Goal: Task Accomplishment & Management: Use online tool/utility

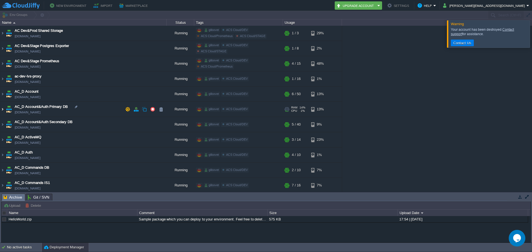
click at [2, 111] on img at bounding box center [2, 109] width 4 height 15
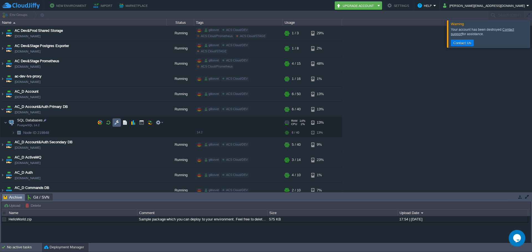
click at [118, 124] on button "button" at bounding box center [116, 122] width 5 height 5
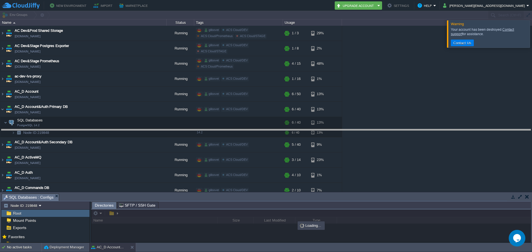
drag, startPoint x: 91, startPoint y: 198, endPoint x: 94, endPoint y: 141, distance: 56.9
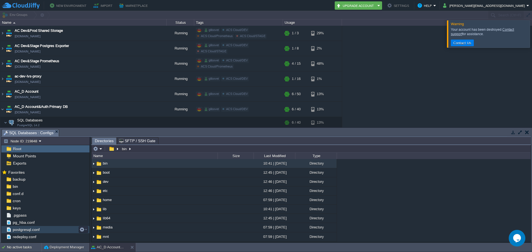
click at [35, 230] on span "postgresql.conf" at bounding box center [26, 229] width 29 height 5
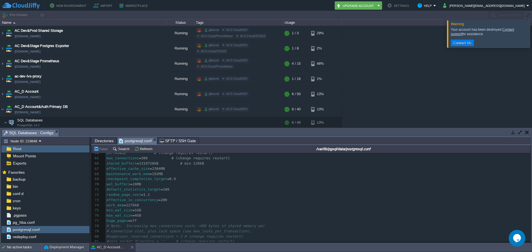
scroll to position [305, 0]
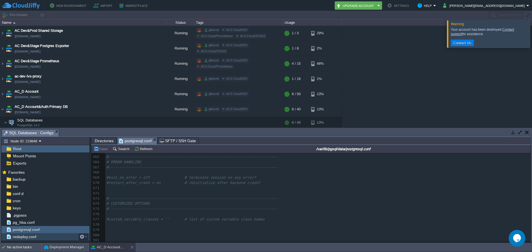
click at [28, 239] on span "redeploy.conf" at bounding box center [24, 237] width 25 height 5
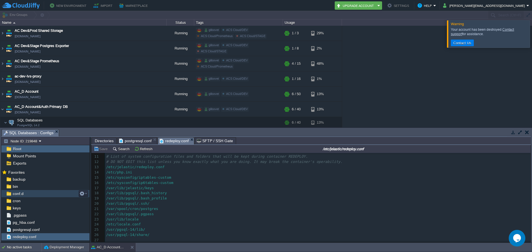
click at [25, 194] on div "conf.d" at bounding box center [45, 193] width 88 height 7
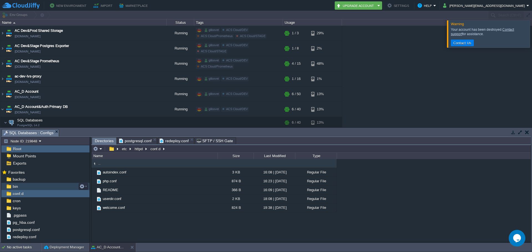
click at [23, 186] on div "bin" at bounding box center [45, 186] width 88 height 7
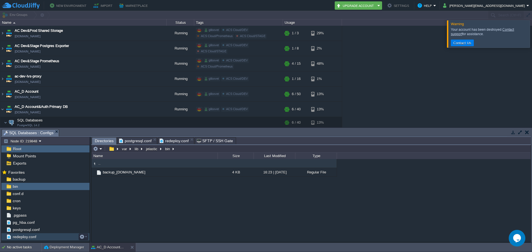
click at [35, 237] on span "redeploy.conf" at bounding box center [24, 237] width 25 height 5
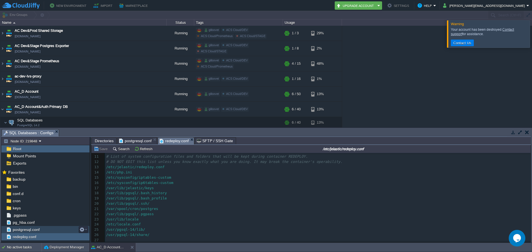
click at [36, 230] on span "postgresql.conf" at bounding box center [26, 229] width 29 height 5
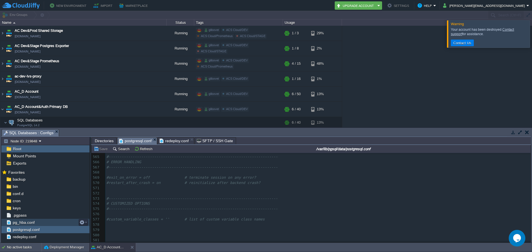
click at [38, 222] on div "pg_hba.conf" at bounding box center [45, 222] width 88 height 7
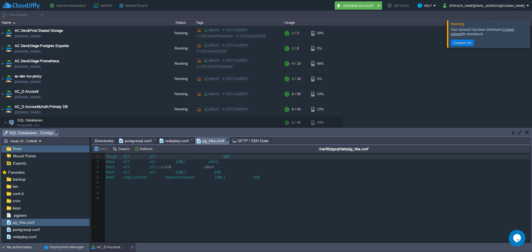
click at [21, 147] on span "Root" at bounding box center [17, 149] width 10 height 5
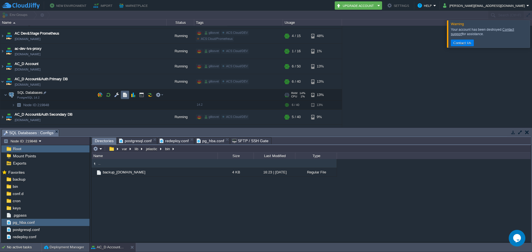
click at [126, 97] on button "button" at bounding box center [124, 95] width 5 height 5
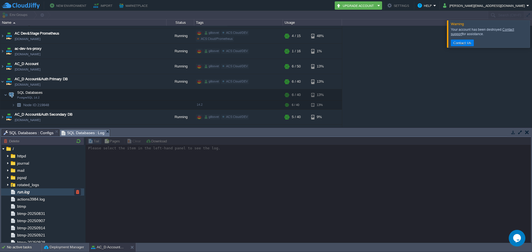
click at [33, 192] on div "run.log" at bounding box center [42, 192] width 83 height 7
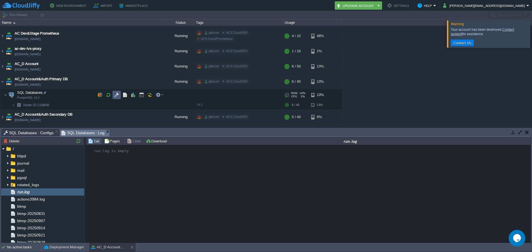
click at [119, 98] on td at bounding box center [116, 95] width 8 height 8
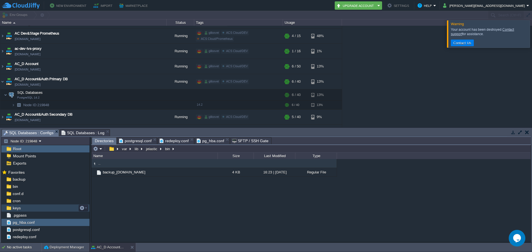
click at [24, 208] on div "keys" at bounding box center [45, 208] width 88 height 7
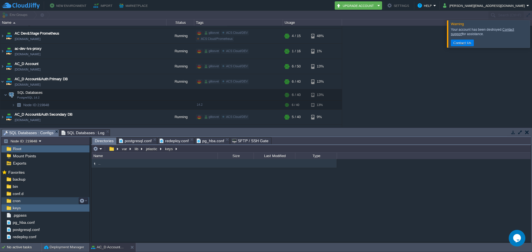
click at [24, 203] on div "cron" at bounding box center [45, 201] width 88 height 7
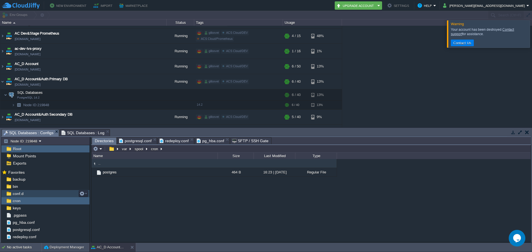
click at [24, 194] on div "conf.d" at bounding box center [45, 193] width 88 height 7
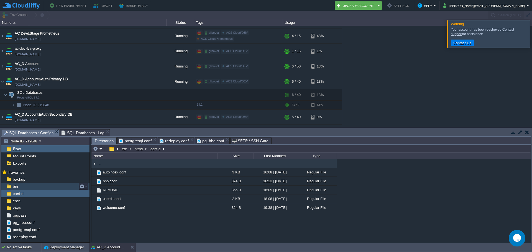
click at [24, 185] on div "bin" at bounding box center [45, 186] width 88 height 7
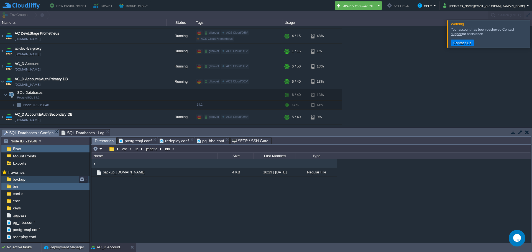
click at [24, 180] on span "backup" at bounding box center [19, 179] width 15 height 5
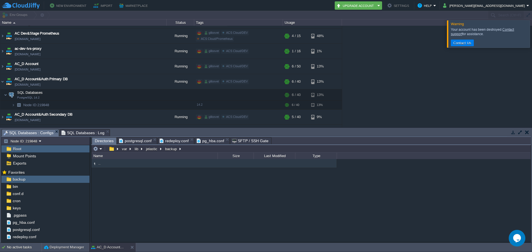
click at [27, 149] on div "Root" at bounding box center [45, 148] width 88 height 7
click at [22, 218] on span ".pgpass" at bounding box center [20, 215] width 16 height 5
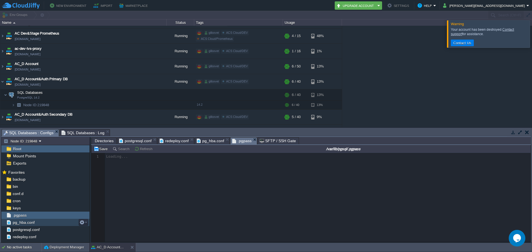
click at [25, 224] on span "pg_hba.conf" at bounding box center [24, 222] width 24 height 5
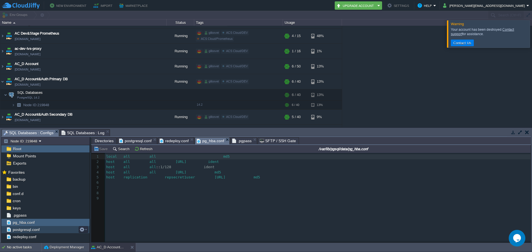
click at [29, 228] on span "postgresql.conf" at bounding box center [26, 229] width 29 height 5
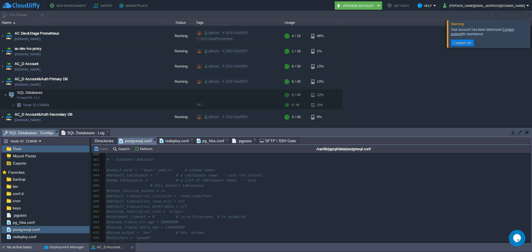
scroll to position [2449, 0]
